Goal: Transaction & Acquisition: Purchase product/service

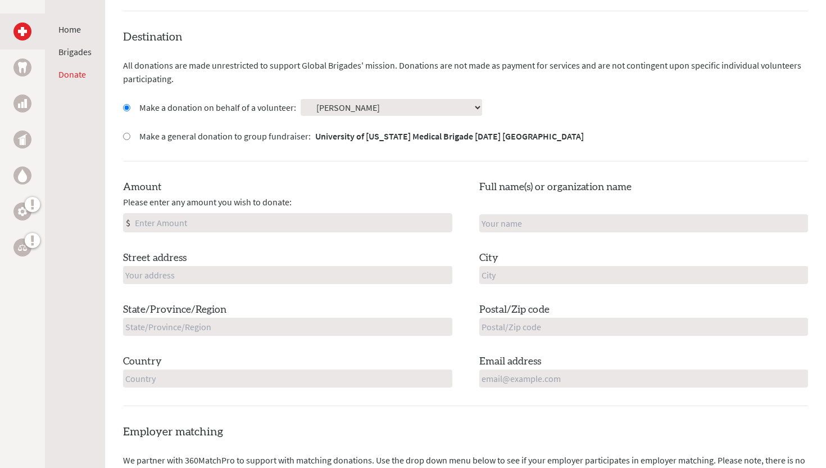
scroll to position [297, 0]
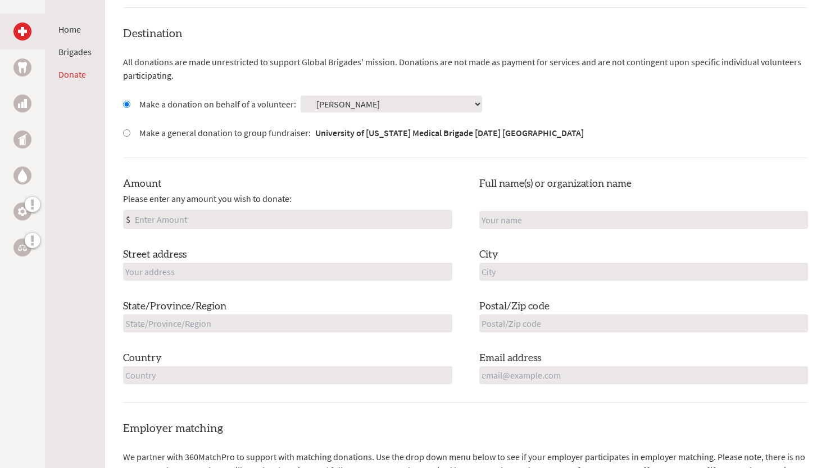
click at [242, 220] on input "Amount" at bounding box center [292, 219] width 319 height 18
type input "200"
click at [224, 273] on input "text" at bounding box center [287, 271] width 329 height 18
type input "[STREET_ADDRESS]"
type input "[PERSON_NAME]"
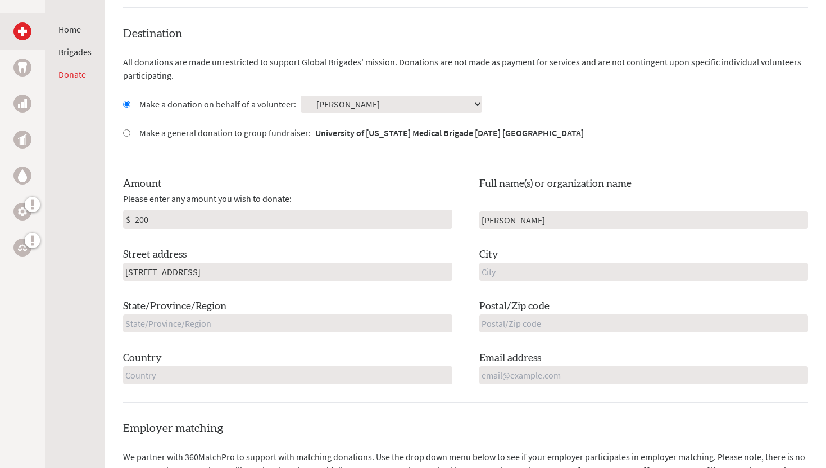
type input "[GEOGRAPHIC_DATA]"
type input "MA"
type input "01462-2204"
type input "[GEOGRAPHIC_DATA]"
click at [278, 243] on div "Amount Please enter any amount you wish to donate: $ 200 Full name(s) or organi…" at bounding box center [465, 280] width 685 height 208
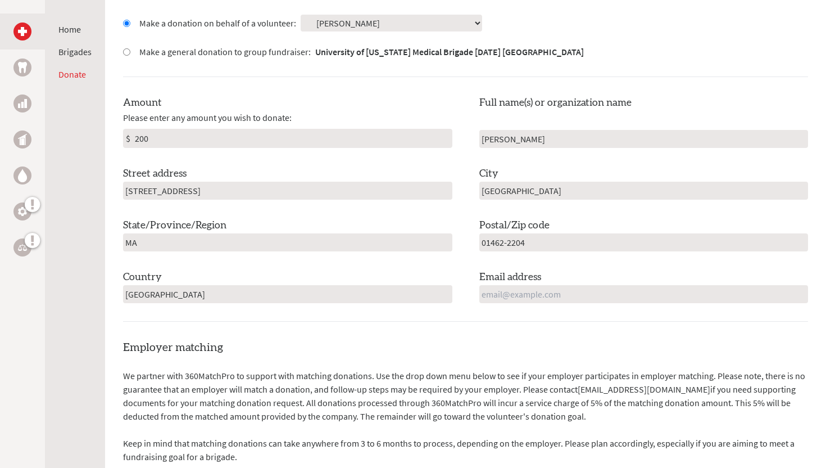
scroll to position [380, 0]
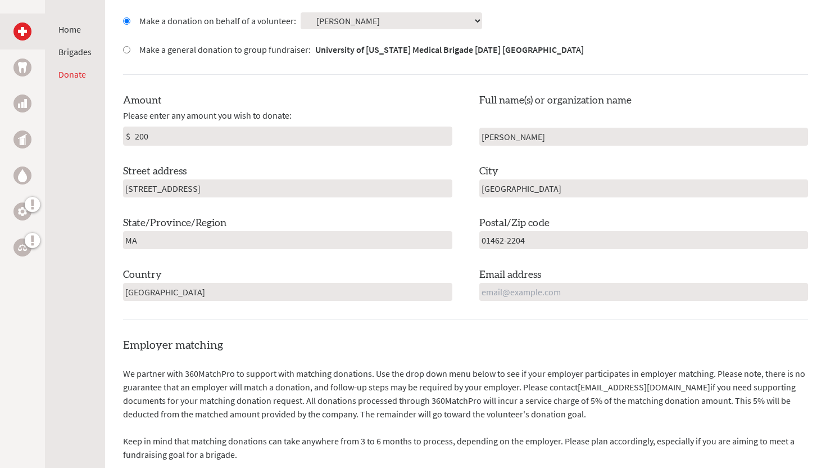
click at [534, 236] on input "01462-2204" at bounding box center [643, 240] width 329 height 18
type input "01462"
click at [458, 209] on div "Amount Please enter any amount you wish to donate: $ 200 Full name(s) or organi…" at bounding box center [465, 197] width 685 height 208
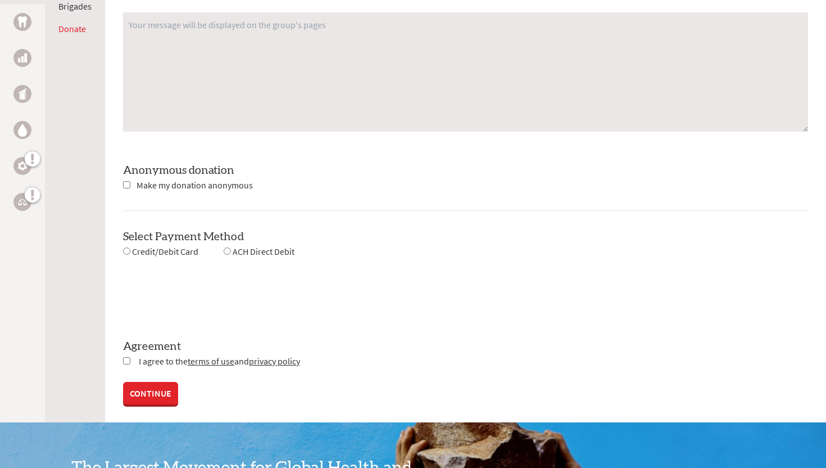
scroll to position [969, 0]
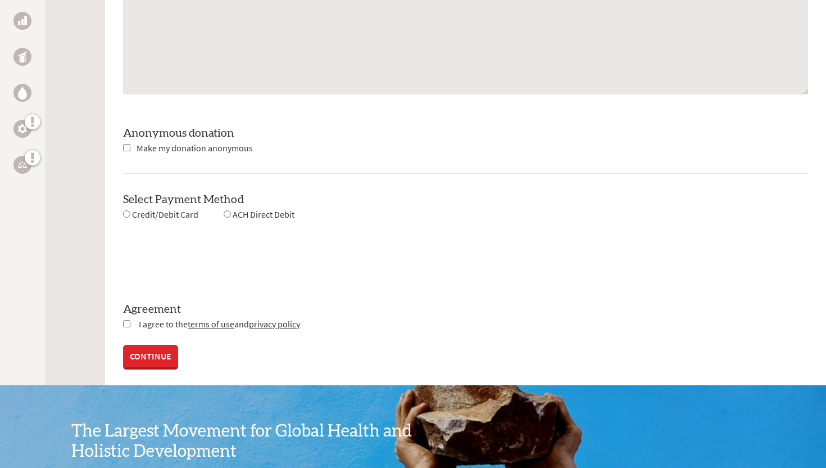
click at [225, 150] on span "Make my donation anonymous" at bounding box center [195, 147] width 116 height 11
click at [162, 212] on span "Credit/Debit Card" at bounding box center [165, 214] width 66 height 11
click at [148, 148] on span "Make my donation anonymous" at bounding box center [195, 147] width 116 height 11
click at [129, 146] on input "checkbox" at bounding box center [126, 147] width 7 height 7
checkbox input "true"
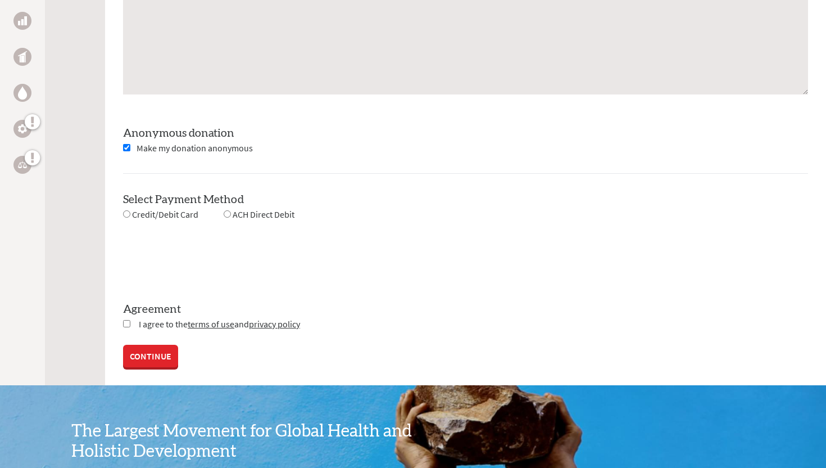
click at [126, 214] on input "radio" at bounding box center [126, 213] width 7 height 7
radio input "true"
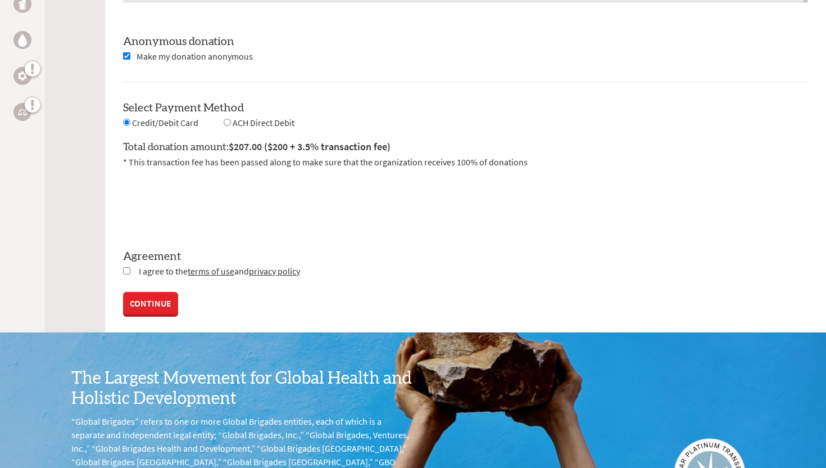
scroll to position [1076, 0]
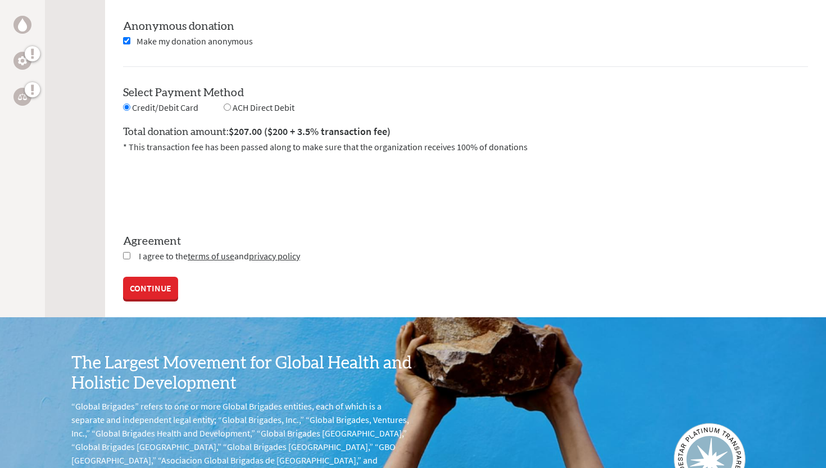
click at [123, 252] on input "checkbox" at bounding box center [126, 255] width 7 height 7
checkbox input "true"
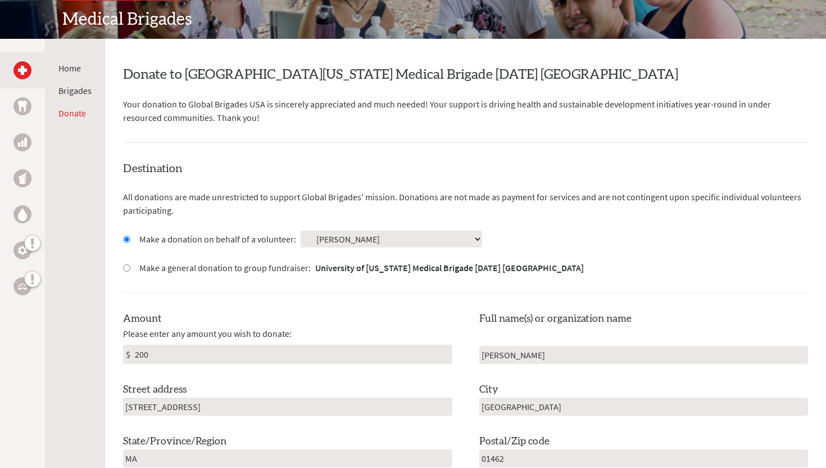
scroll to position [165, 0]
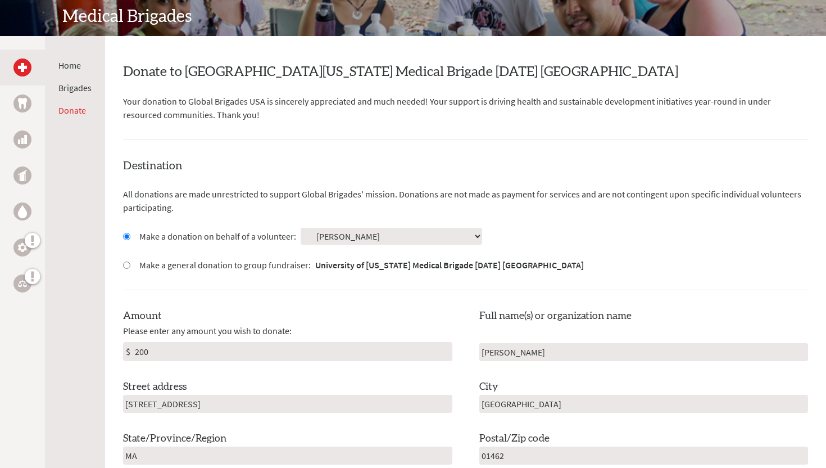
click at [345, 238] on select "Select a volunteer... [PERSON_NAME] [PERSON_NAME] [PERSON_NAME] [PERSON_NAME] […" at bounding box center [392, 236] width 182 height 17
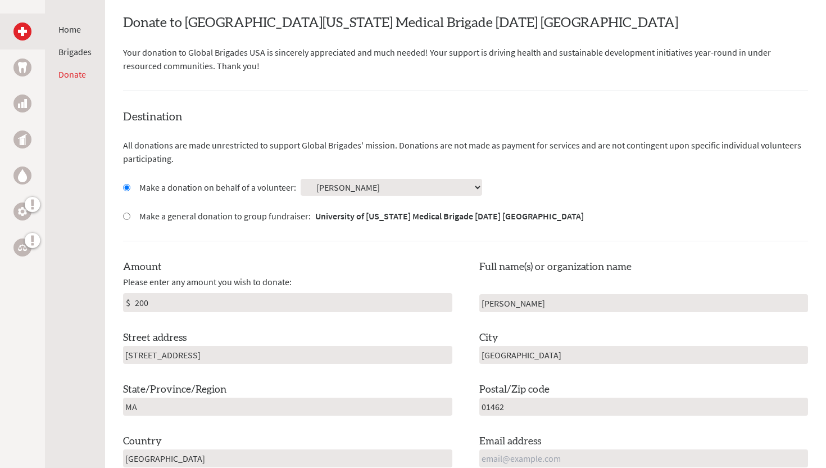
scroll to position [225, 0]
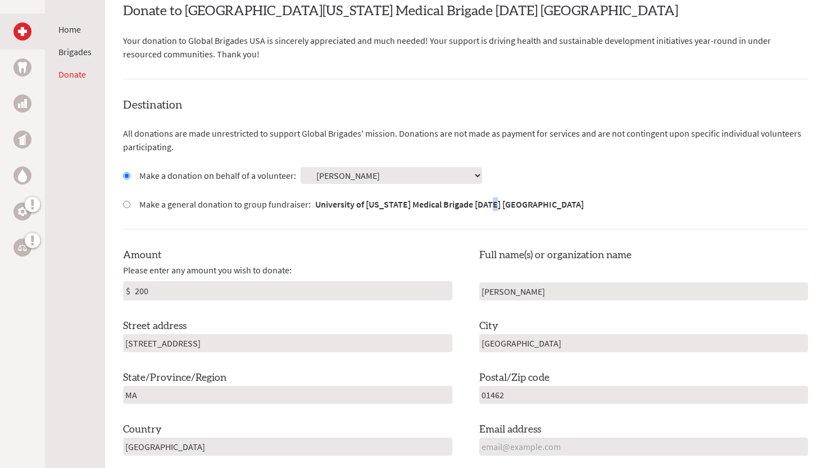
click at [497, 206] on strong "University of [US_STATE] Medical Brigade [DATE] [GEOGRAPHIC_DATA]" at bounding box center [449, 203] width 269 height 11
click at [515, 159] on div "Destination All donations are made unrestricted to support Global Brigades' mis…" at bounding box center [465, 285] width 685 height 377
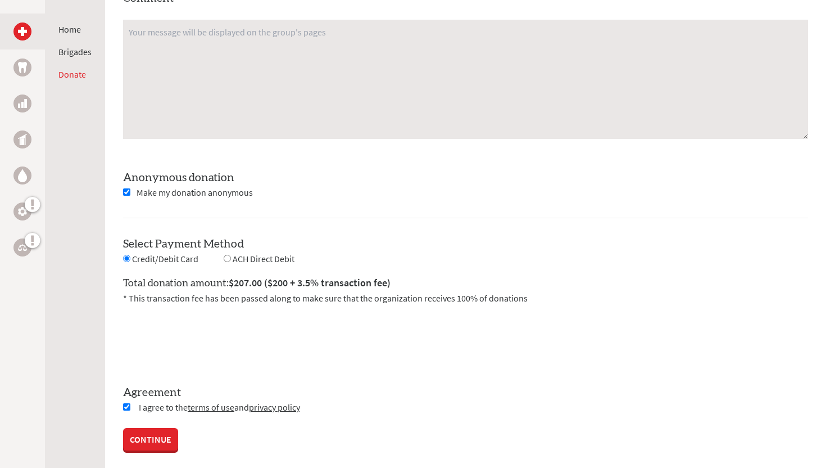
scroll to position [1070, 0]
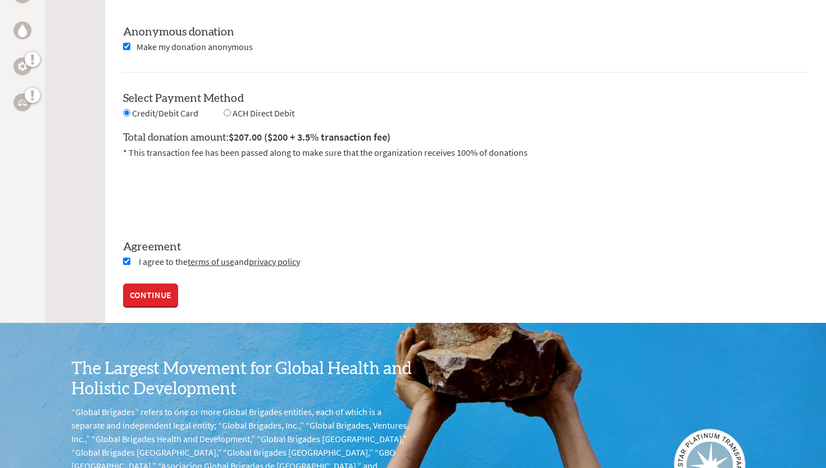
click at [133, 302] on link "CONTINUE" at bounding box center [150, 294] width 55 height 22
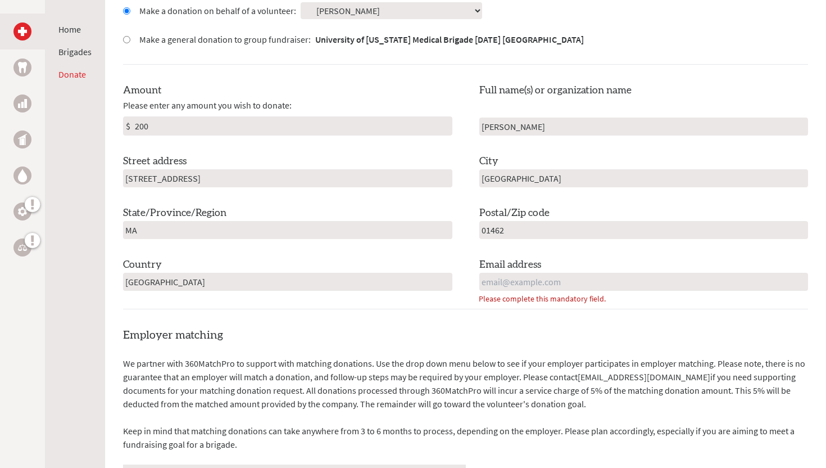
scroll to position [322, 0]
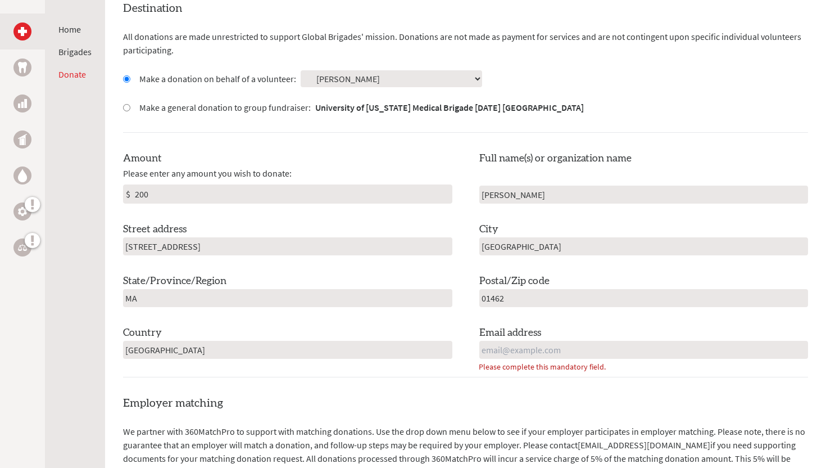
click at [524, 335] on label "Email address" at bounding box center [510, 333] width 62 height 16
click at [524, 350] on input "email" at bounding box center [643, 350] width 329 height 18
type input "[EMAIL_ADDRESS][DOMAIN_NAME]"
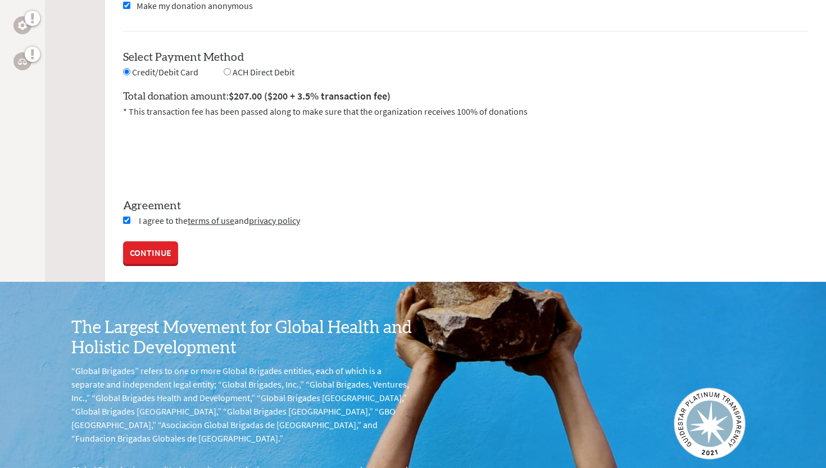
scroll to position [1130, 0]
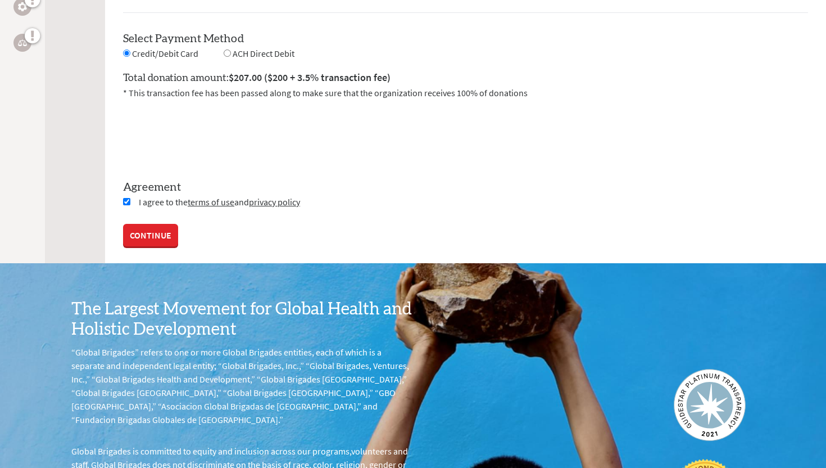
click at [144, 234] on link "CONTINUE" at bounding box center [150, 235] width 55 height 22
